Goal: Task Accomplishment & Management: Manage account settings

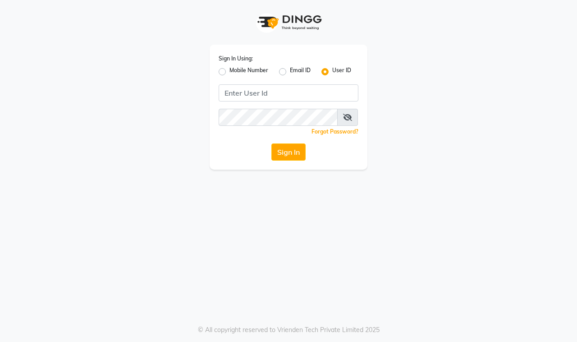
click at [229, 70] on label "Mobile Number" at bounding box center [248, 71] width 39 height 11
click at [229, 70] on input "Mobile Number" at bounding box center [232, 69] width 6 height 6
radio input "true"
radio input "false"
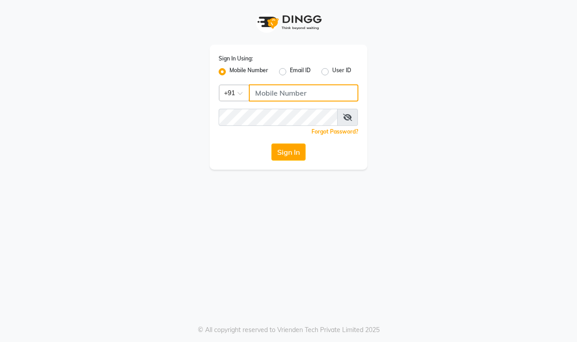
click at [268, 92] on input "Username" at bounding box center [304, 92] width 110 height 17
type input "8369417637"
click at [285, 159] on button "Sign In" at bounding box center [288, 151] width 34 height 17
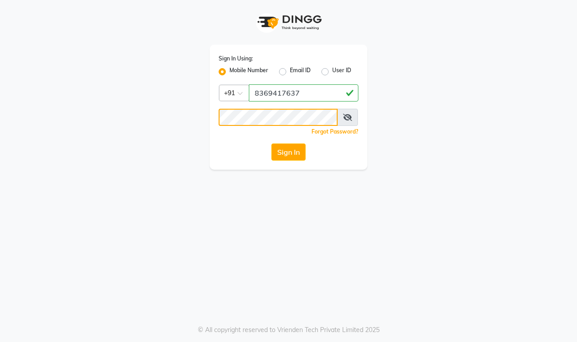
click at [271, 143] on button "Sign In" at bounding box center [288, 151] width 34 height 17
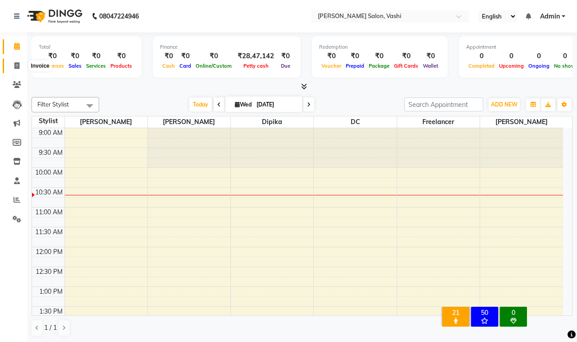
click at [16, 64] on icon at bounding box center [16, 65] width 5 height 7
select select "695"
select select "service"
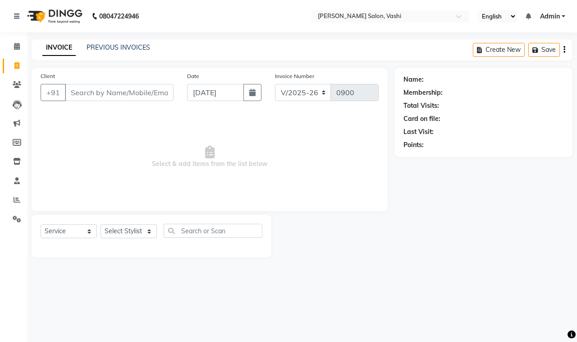
click at [112, 52] on div "PREVIOUS INVOICES" at bounding box center [119, 47] width 64 height 9
click at [114, 48] on link "PREVIOUS INVOICES" at bounding box center [119, 47] width 64 height 8
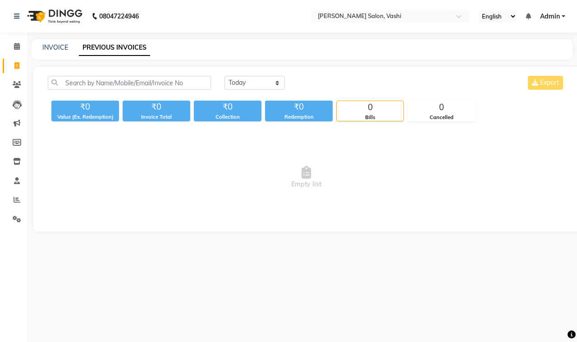
click at [279, 264] on div "08047224946 Select Location × [PERSON_NAME] Salon, Vashi English ENGLISH Españo…" at bounding box center [288, 171] width 577 height 342
click at [55, 46] on link "INVOICE" at bounding box center [55, 47] width 26 height 8
select select "695"
select select "service"
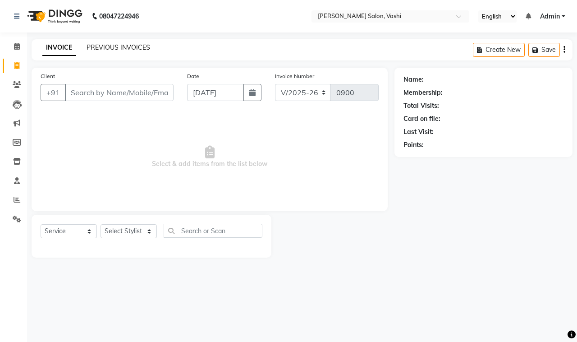
click at [132, 48] on link "PREVIOUS INVOICES" at bounding box center [119, 47] width 64 height 8
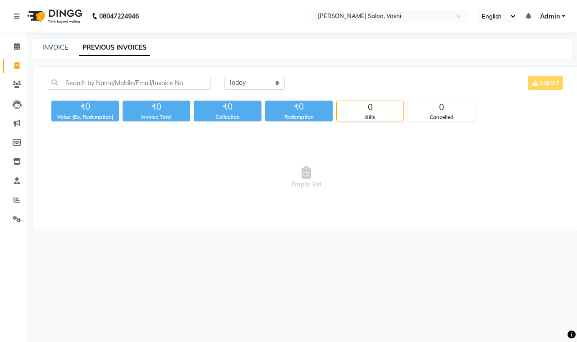
click at [49, 41] on div "INVOICE PREVIOUS INVOICES" at bounding box center [302, 49] width 541 height 20
click at [50, 43] on link "INVOICE" at bounding box center [55, 47] width 26 height 8
select select "695"
select select "service"
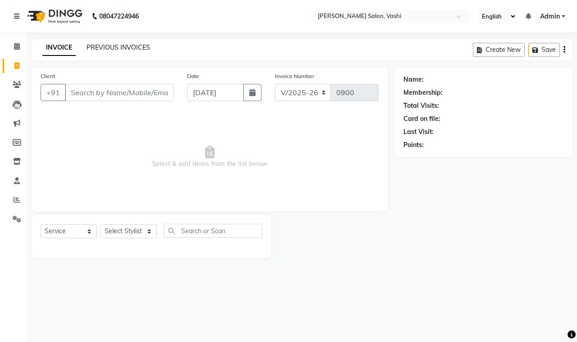
click at [105, 46] on link "PREVIOUS INVOICES" at bounding box center [119, 47] width 64 height 8
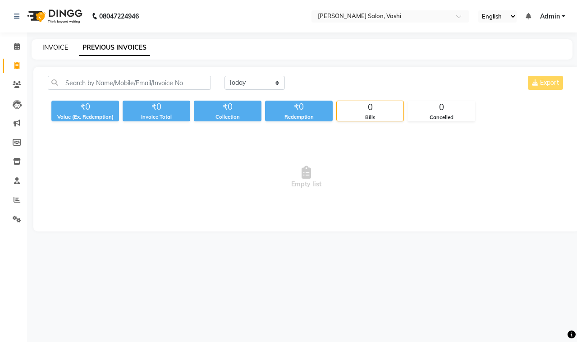
click at [47, 48] on link "INVOICE" at bounding box center [55, 47] width 26 height 8
select select "695"
select select "service"
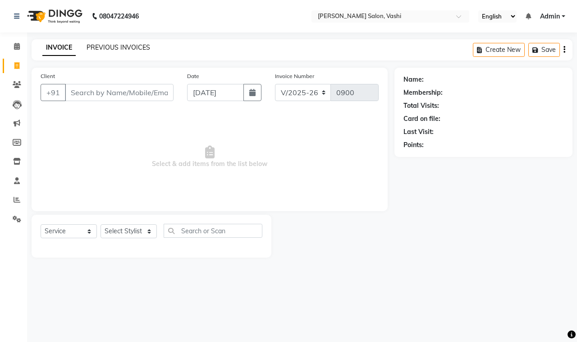
click at [134, 50] on link "PREVIOUS INVOICES" at bounding box center [119, 47] width 64 height 8
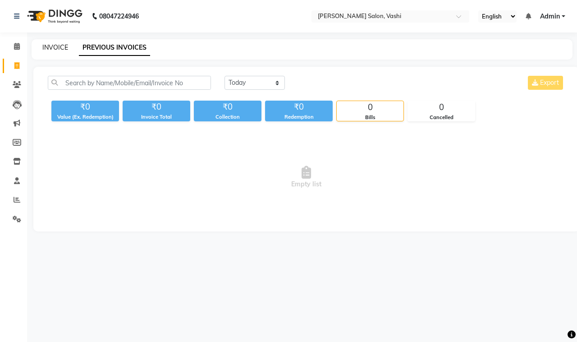
click at [53, 48] on link "INVOICE" at bounding box center [55, 47] width 26 height 8
select select "695"
select select "service"
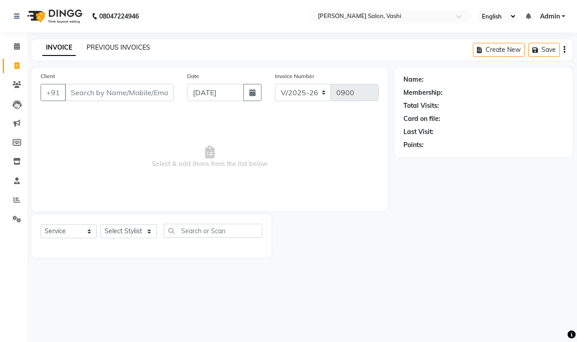
click at [127, 46] on link "PREVIOUS INVOICES" at bounding box center [119, 47] width 64 height 8
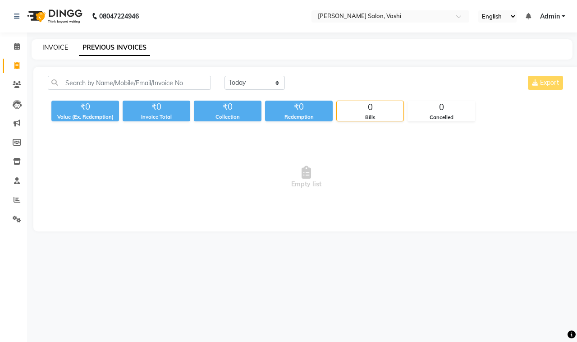
click at [57, 49] on link "INVOICE" at bounding box center [55, 47] width 26 height 8
select select "695"
select select "service"
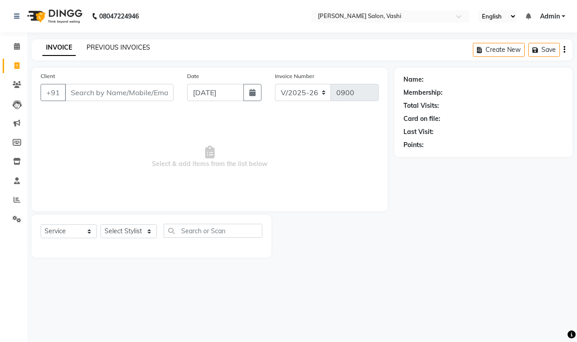
click at [105, 43] on link "PREVIOUS INVOICES" at bounding box center [119, 47] width 64 height 8
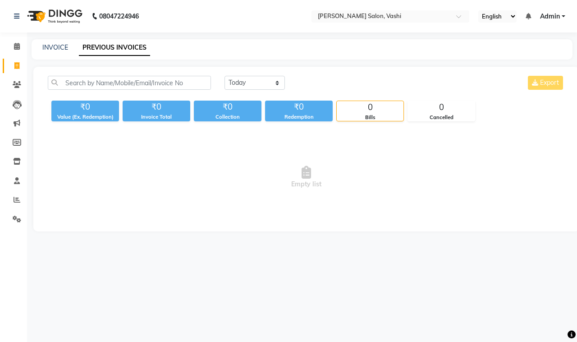
click at [55, 40] on div "INVOICE PREVIOUS INVOICES" at bounding box center [302, 49] width 541 height 20
click at [57, 46] on link "INVOICE" at bounding box center [55, 47] width 26 height 8
select select "695"
select select "service"
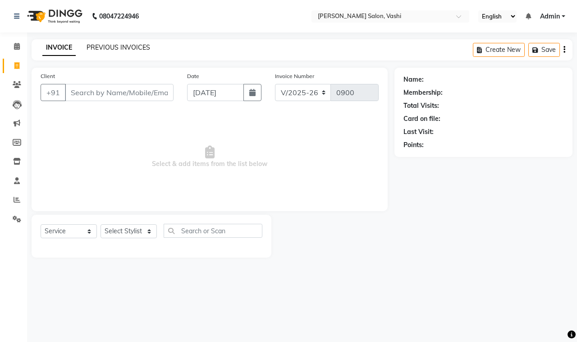
click at [140, 50] on link "PREVIOUS INVOICES" at bounding box center [119, 47] width 64 height 8
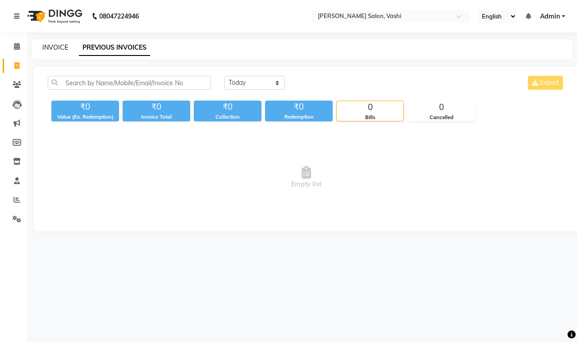
click at [50, 48] on link "INVOICE" at bounding box center [55, 47] width 26 height 8
select select "695"
select select "service"
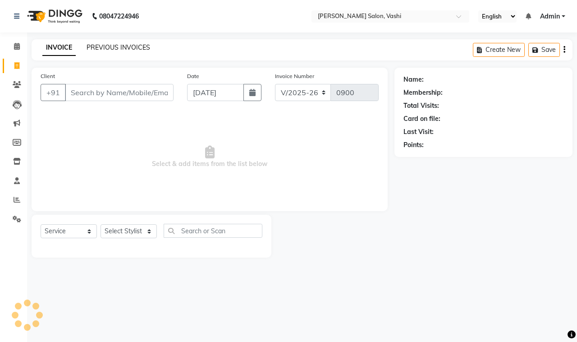
click at [141, 46] on link "PREVIOUS INVOICES" at bounding box center [119, 47] width 64 height 8
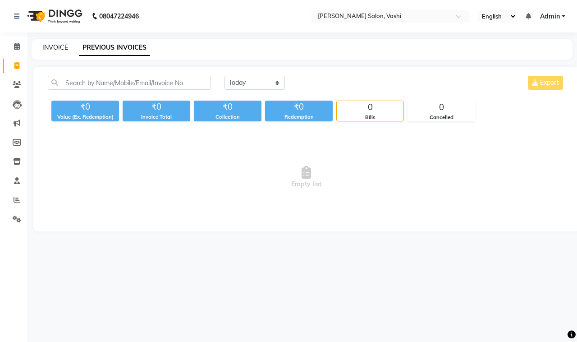
click at [56, 50] on link "INVOICE" at bounding box center [55, 47] width 26 height 8
select select "695"
select select "service"
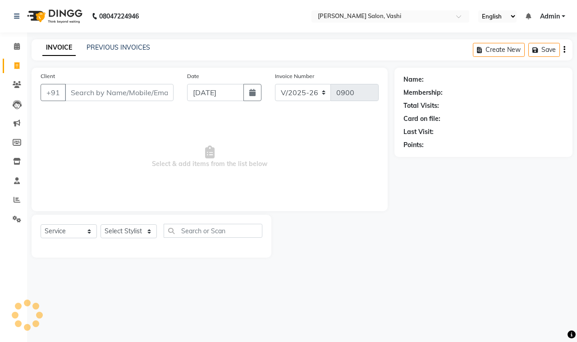
click at [99, 52] on div "PREVIOUS INVOICES" at bounding box center [119, 47] width 64 height 9
click at [99, 47] on link "PREVIOUS INVOICES" at bounding box center [119, 47] width 64 height 8
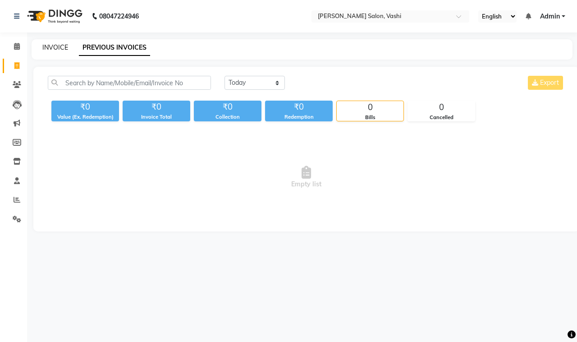
click at [65, 43] on link "INVOICE" at bounding box center [55, 47] width 26 height 8
select select "695"
select select "service"
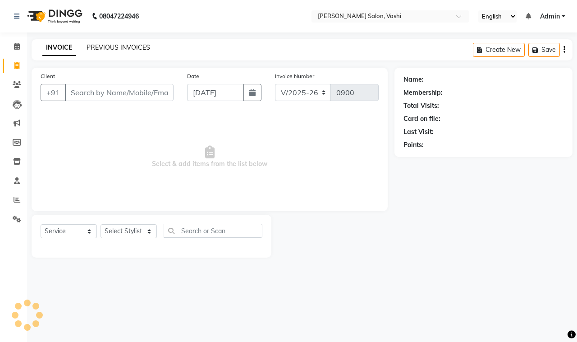
click at [89, 50] on link "PREVIOUS INVOICES" at bounding box center [119, 47] width 64 height 8
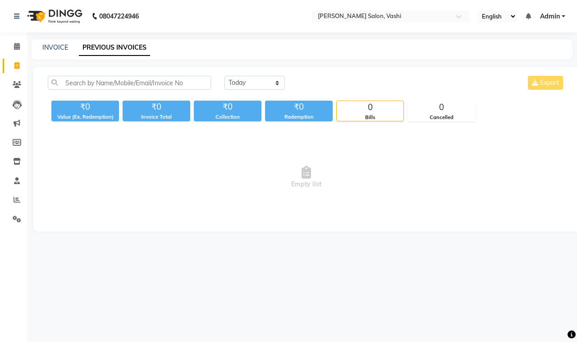
click at [69, 46] on div "INVOICE PREVIOUS INVOICES" at bounding box center [297, 47] width 530 height 9
click at [52, 46] on link "INVOICE" at bounding box center [55, 47] width 26 height 8
select select "service"
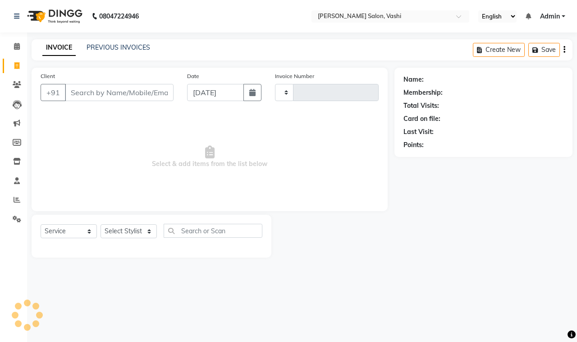
type input "0900"
select select "695"
click at [105, 45] on link "PREVIOUS INVOICES" at bounding box center [119, 47] width 64 height 8
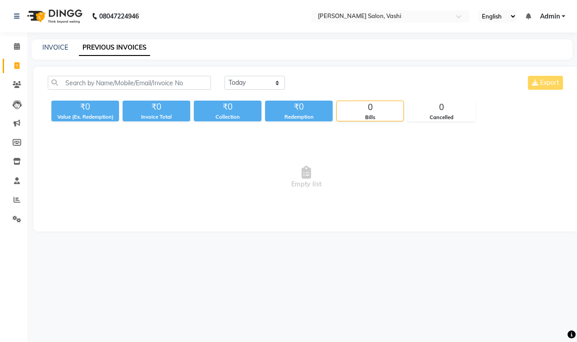
click at [48, 41] on div "INVOICE PREVIOUS INVOICES" at bounding box center [302, 49] width 541 height 20
click at [57, 48] on link "INVOICE" at bounding box center [55, 47] width 26 height 8
select select "695"
select select "service"
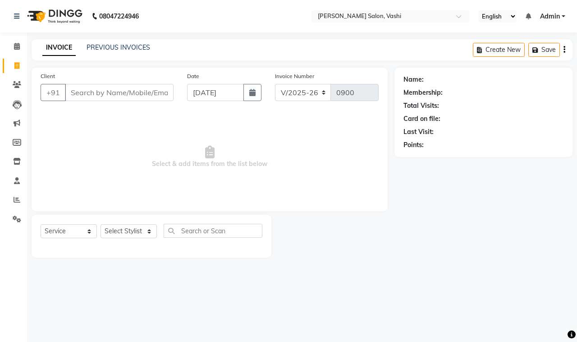
click at [8, 64] on link "Invoice" at bounding box center [14, 66] width 22 height 15
select select "service"
type input "0900"
select select "695"
click at [13, 71] on link "Invoice" at bounding box center [14, 66] width 22 height 15
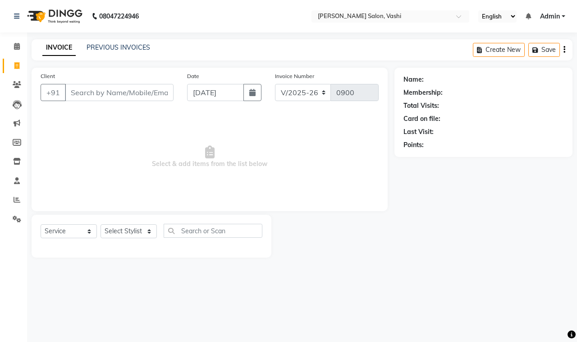
select select "695"
select select "service"
click at [100, 50] on link "PREVIOUS INVOICES" at bounding box center [119, 47] width 64 height 8
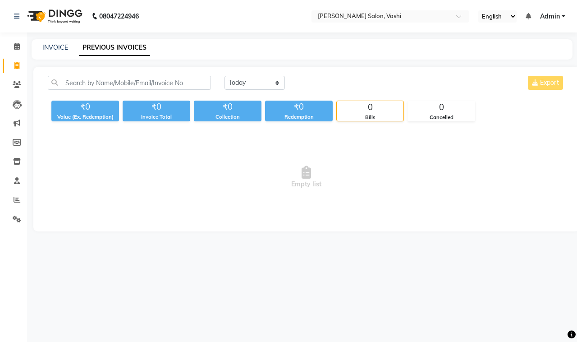
click at [109, 110] on div "₹0" at bounding box center [85, 106] width 68 height 13
click at [160, 116] on div "Invoice Total" at bounding box center [157, 117] width 68 height 8
drag, startPoint x: 119, startPoint y: 113, endPoint x: 52, endPoint y: 120, distance: 66.6
click at [52, 120] on div "Value (Ex. Redemption)" at bounding box center [85, 117] width 68 height 8
click at [68, 136] on span "Empty list" at bounding box center [306, 177] width 517 height 90
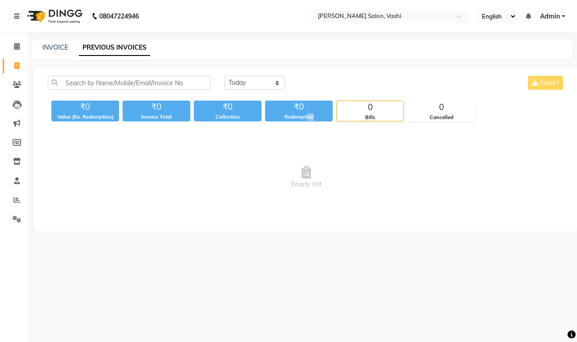
drag, startPoint x: 324, startPoint y: 114, endPoint x: 307, endPoint y: 115, distance: 17.6
click at [307, 115] on div "Redemption" at bounding box center [299, 117] width 68 height 8
drag, startPoint x: 286, startPoint y: 115, endPoint x: 320, endPoint y: 123, distance: 34.6
click at [320, 123] on div "[DATE] [DATE] Custom Range Export ₹0 Value (Ex. Redemption) ₹0 Invoice Total ₹0…" at bounding box center [306, 149] width 546 height 164
click at [327, 143] on span "Empty list" at bounding box center [306, 177] width 517 height 90
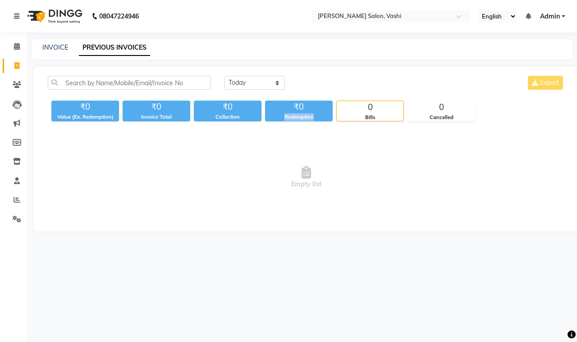
drag, startPoint x: 324, startPoint y: 114, endPoint x: 269, endPoint y: 116, distance: 55.9
click at [269, 116] on div "Redemption" at bounding box center [299, 117] width 68 height 8
click at [286, 155] on span "Empty list" at bounding box center [306, 177] width 517 height 90
click at [64, 50] on link "INVOICE" at bounding box center [55, 47] width 26 height 8
select select "service"
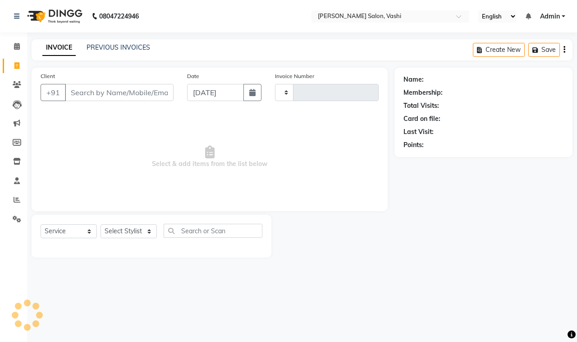
type input "0900"
select select "695"
click at [114, 46] on link "PREVIOUS INVOICES" at bounding box center [119, 47] width 64 height 8
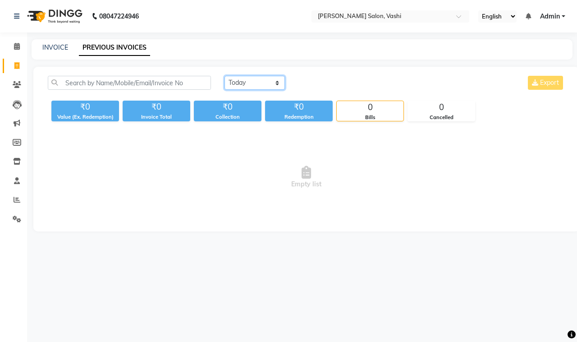
click at [249, 80] on select "[DATE] [DATE] Custom Range" at bounding box center [254, 83] width 60 height 14
click at [238, 169] on span "Empty list" at bounding box center [306, 177] width 517 height 90
click at [19, 86] on icon at bounding box center [17, 84] width 9 height 7
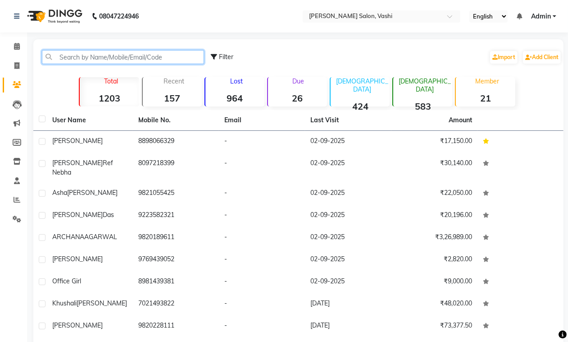
click at [110, 59] on input "text" at bounding box center [123, 57] width 162 height 14
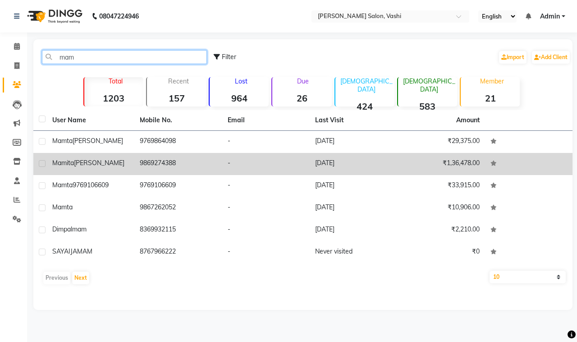
type input "mam"
click at [118, 153] on td "[PERSON_NAME]" at bounding box center [90, 164] width 87 height 22
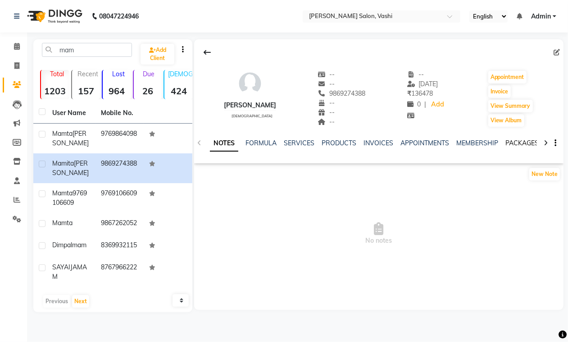
click at [517, 143] on link "PACKAGES" at bounding box center [522, 143] width 33 height 8
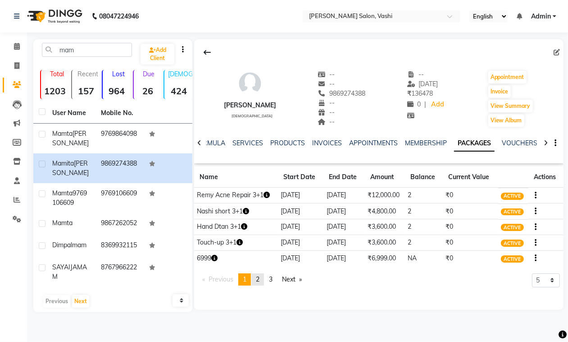
click at [260, 276] on span "2" at bounding box center [258, 279] width 4 height 8
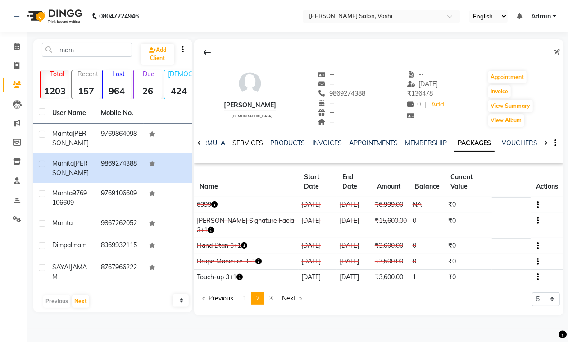
click at [249, 140] on link "SERVICES" at bounding box center [248, 143] width 31 height 8
